Goal: Navigation & Orientation: Go to known website

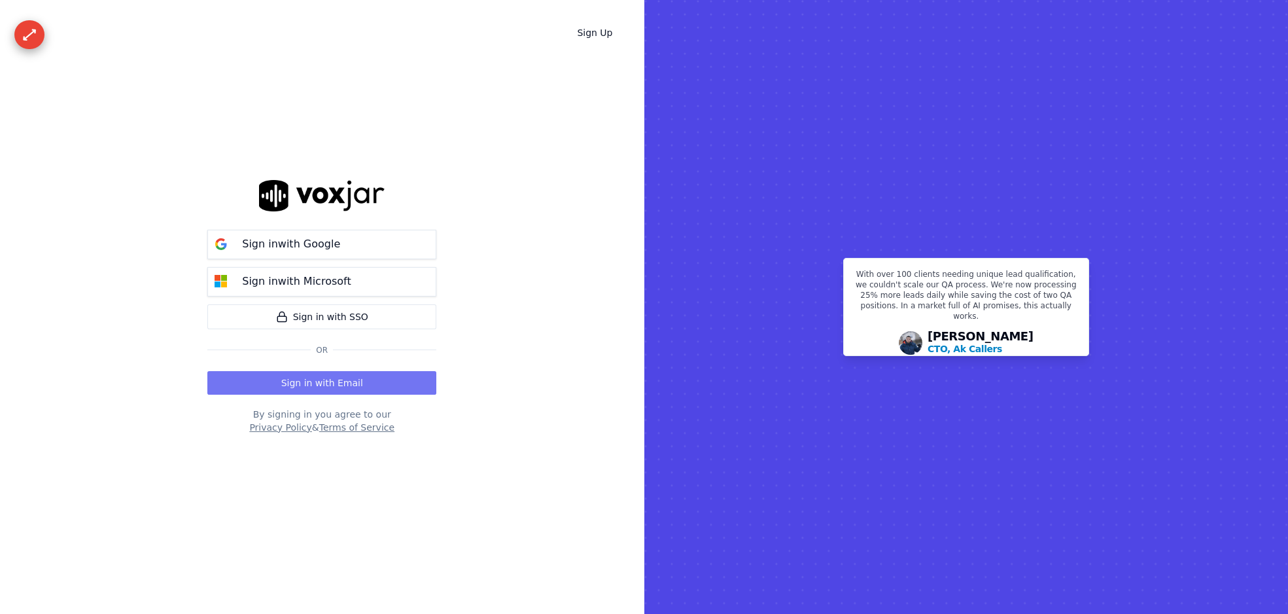
click at [313, 379] on button "Sign in with Email" at bounding box center [321, 383] width 229 height 24
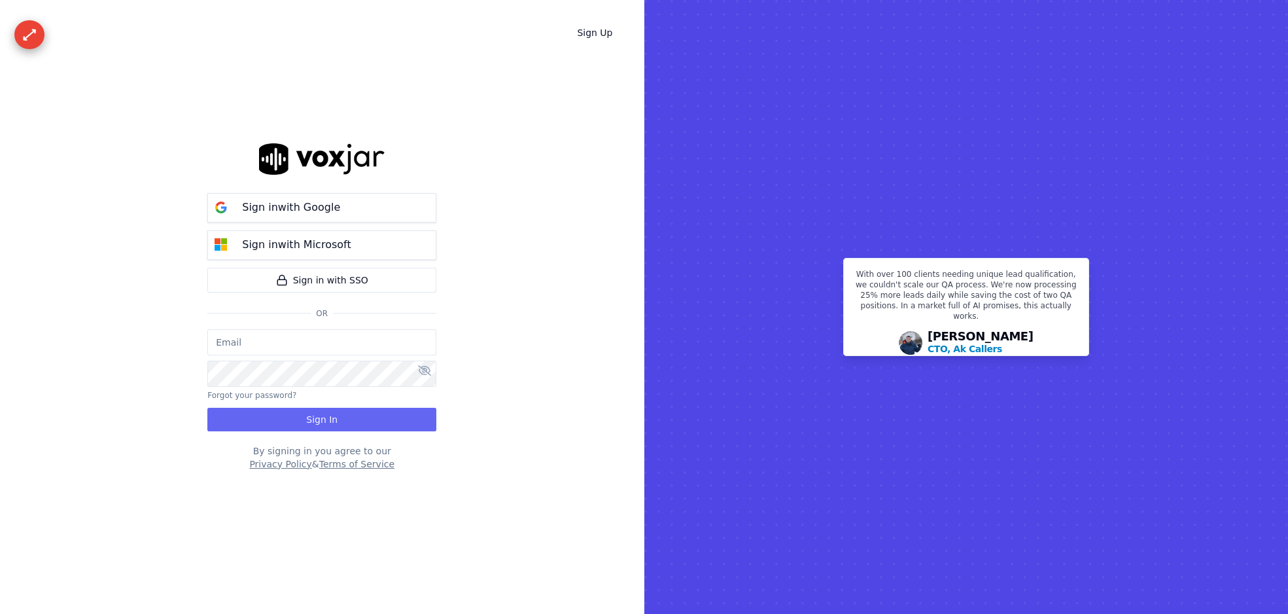
click at [272, 348] on input "email" at bounding box center [321, 342] width 229 height 26
paste input "oauth@voxjar.com"
type input "oauth@voxjar.com"
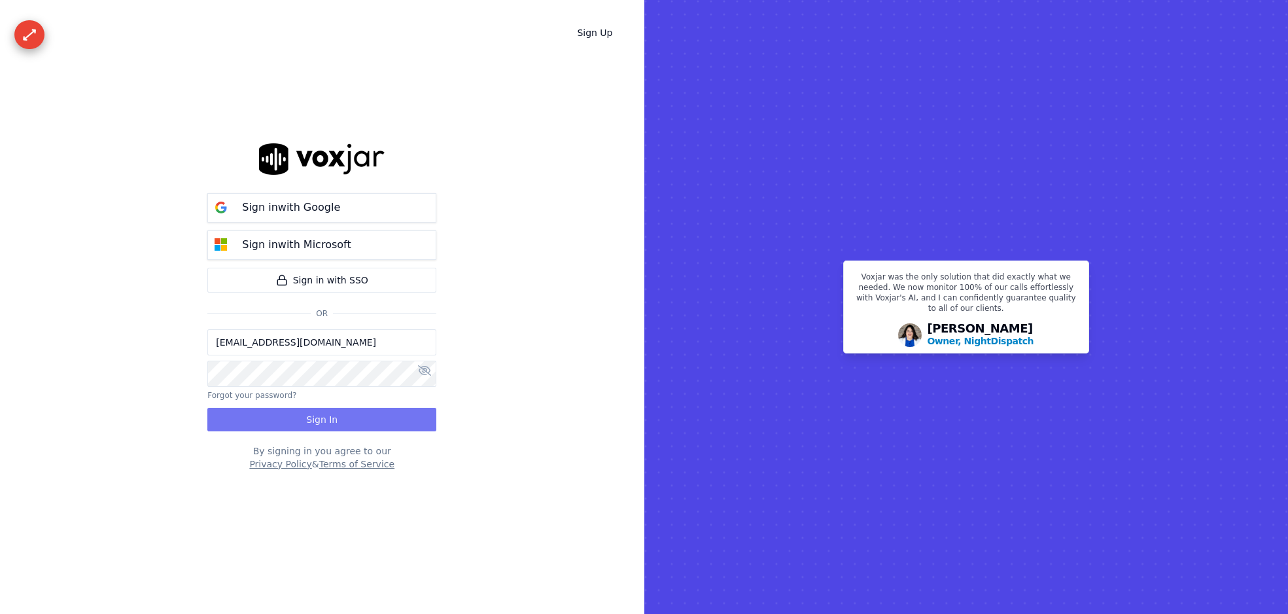
click at [304, 416] on button "Sign In" at bounding box center [321, 420] width 229 height 24
